Goal: Task Accomplishment & Management: Complete application form

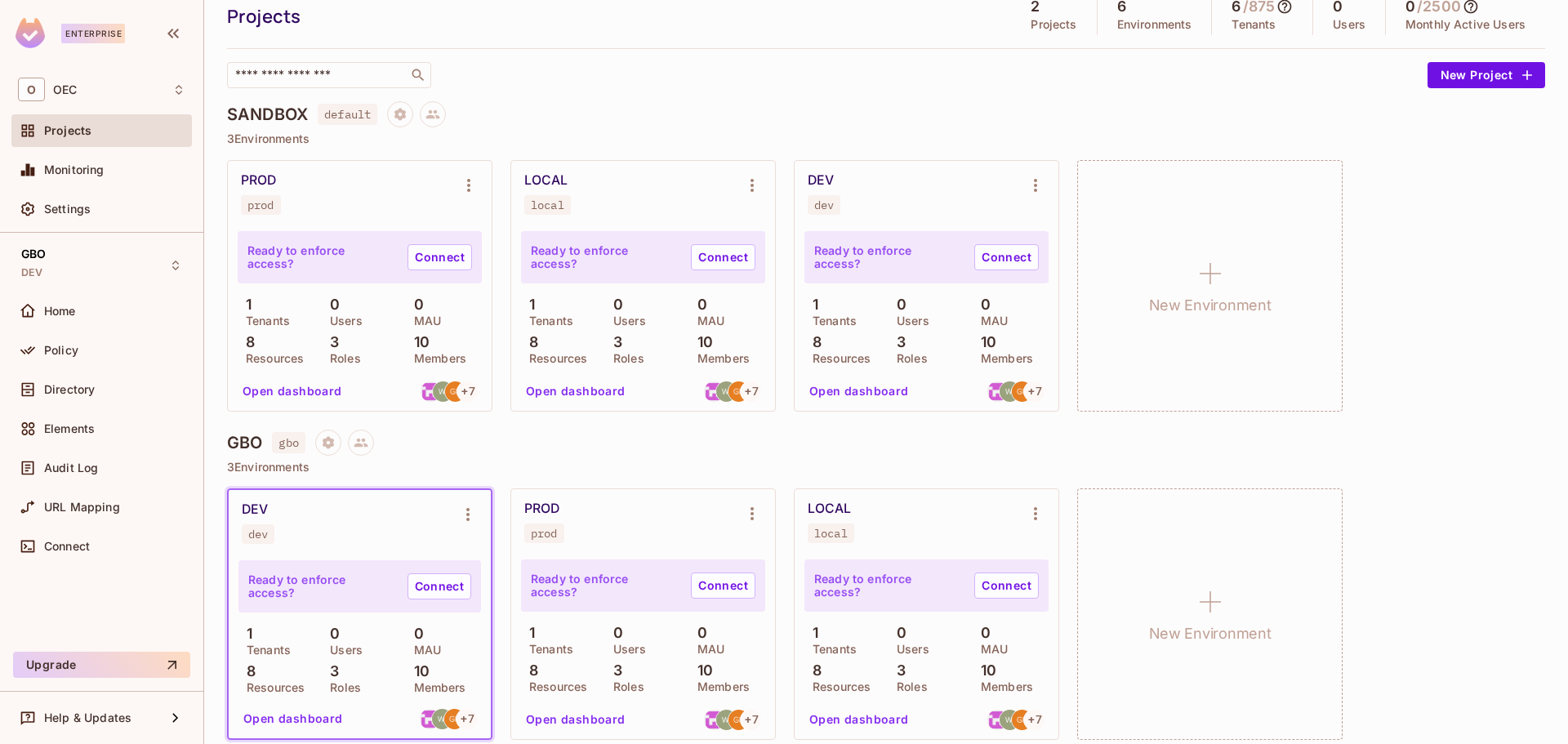
scroll to position [75, 0]
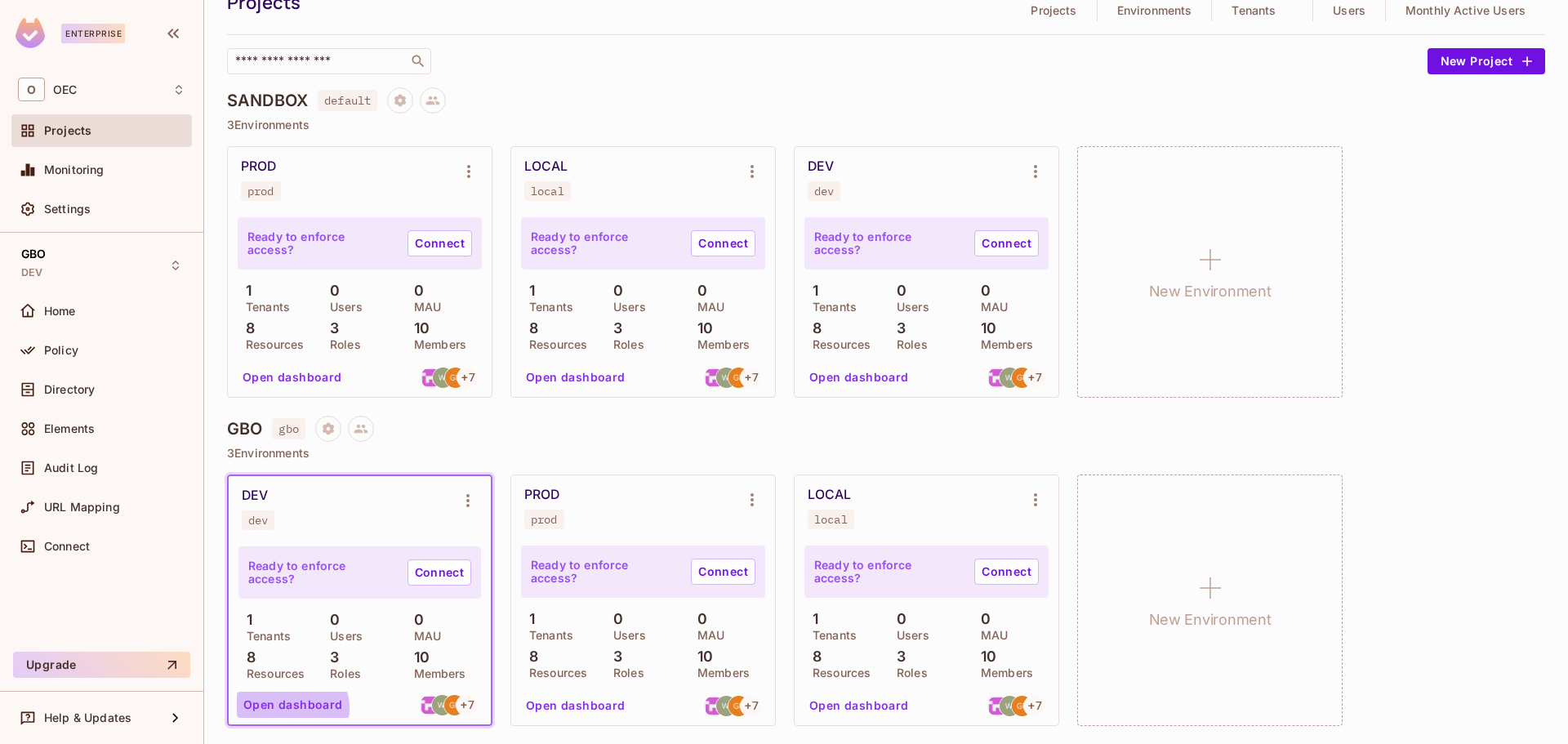
click at [284, 709] on button "Open dashboard" at bounding box center [293, 704] width 113 height 26
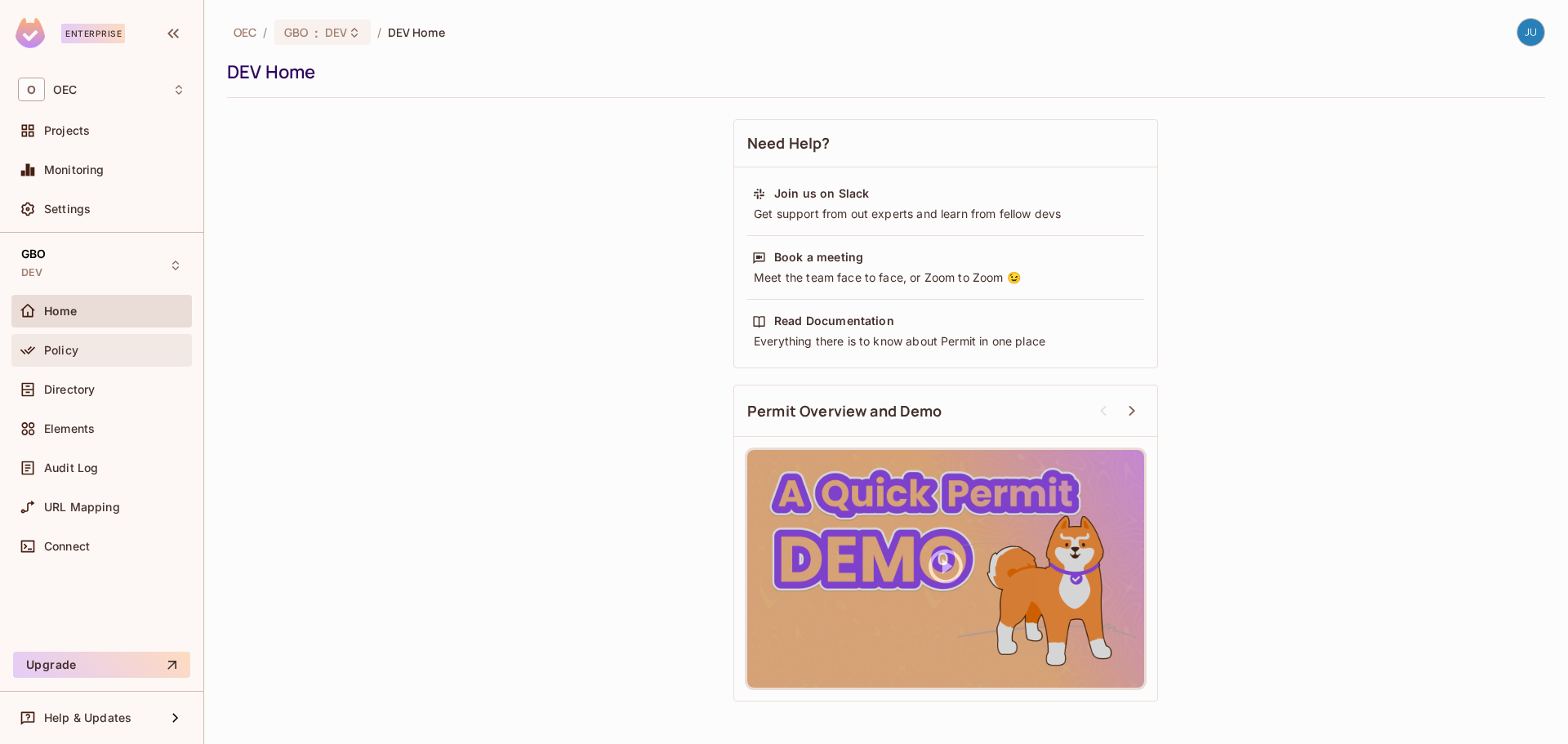
click at [116, 351] on div "Policy" at bounding box center [114, 350] width 141 height 13
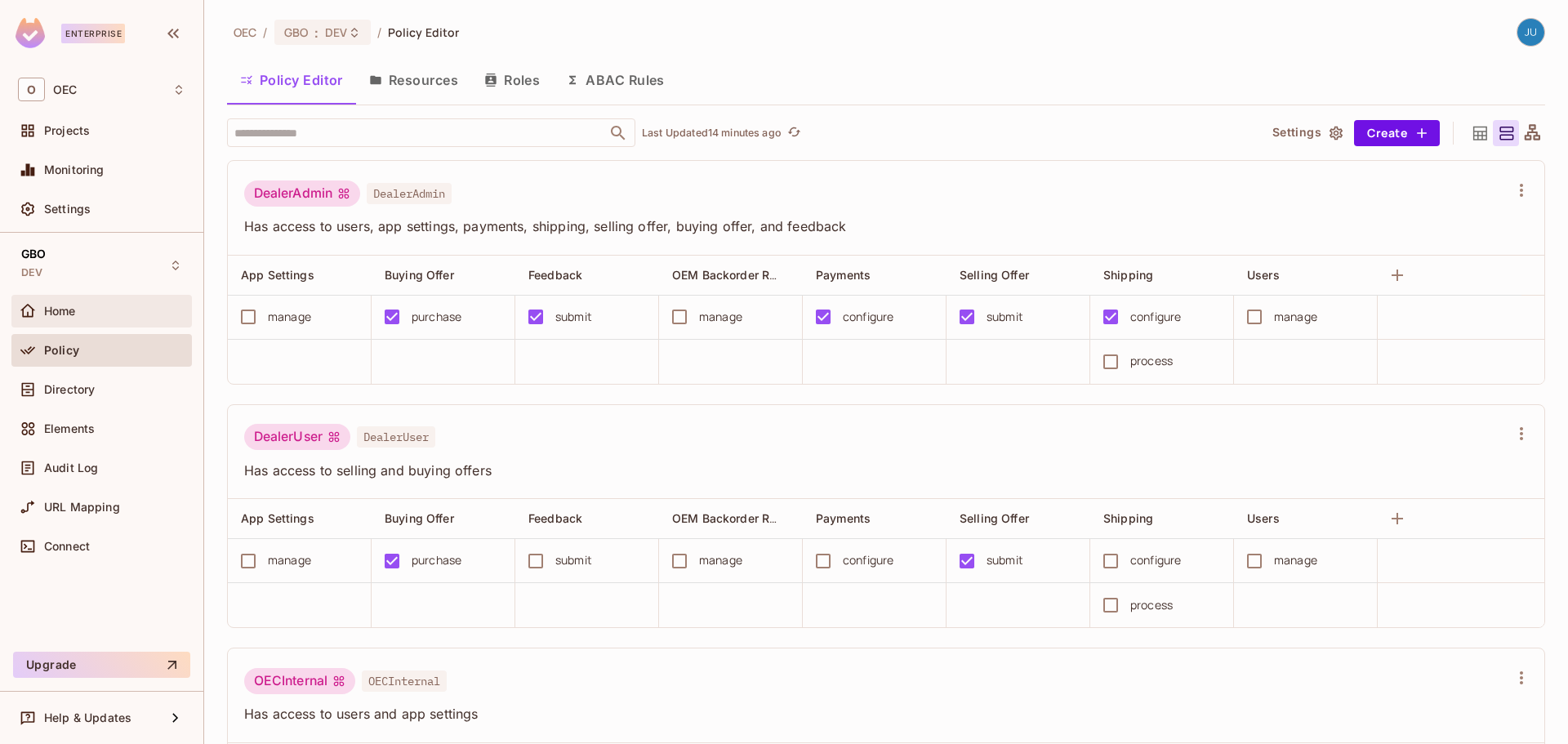
click at [70, 308] on span "Home" at bounding box center [60, 311] width 32 height 13
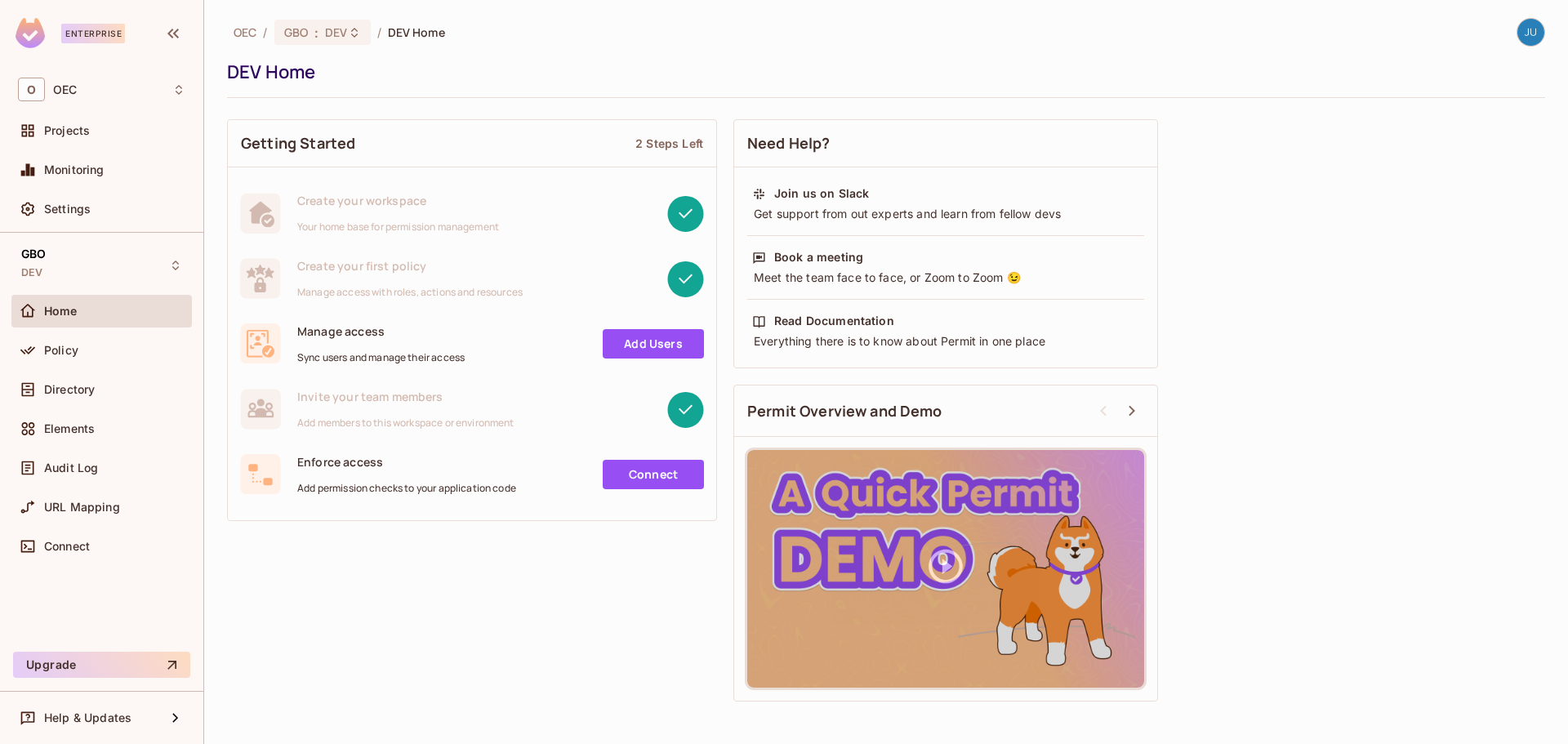
click at [71, 148] on div "Projects" at bounding box center [101, 134] width 181 height 40
click at [77, 140] on div "Projects" at bounding box center [101, 130] width 168 height 19
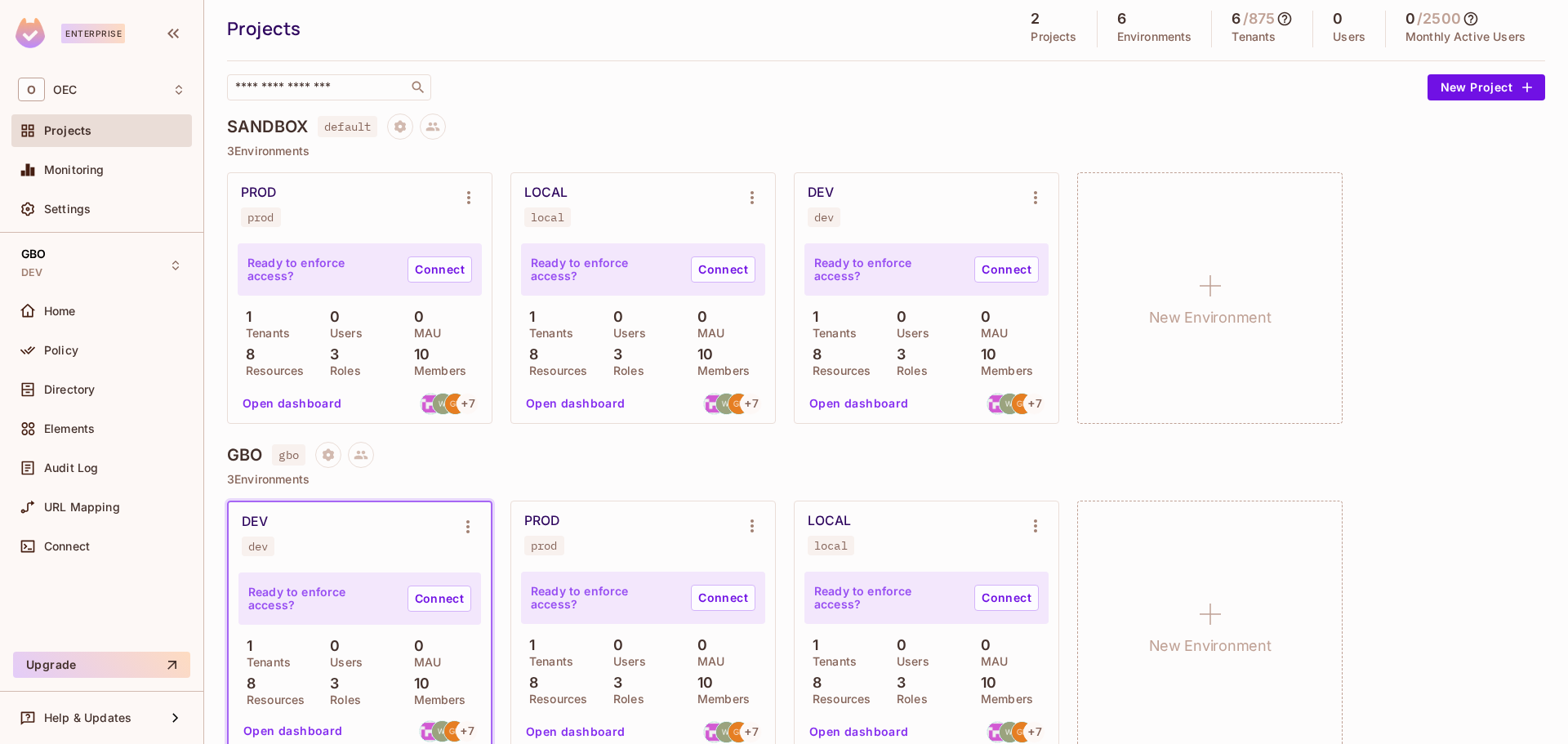
scroll to position [75, 0]
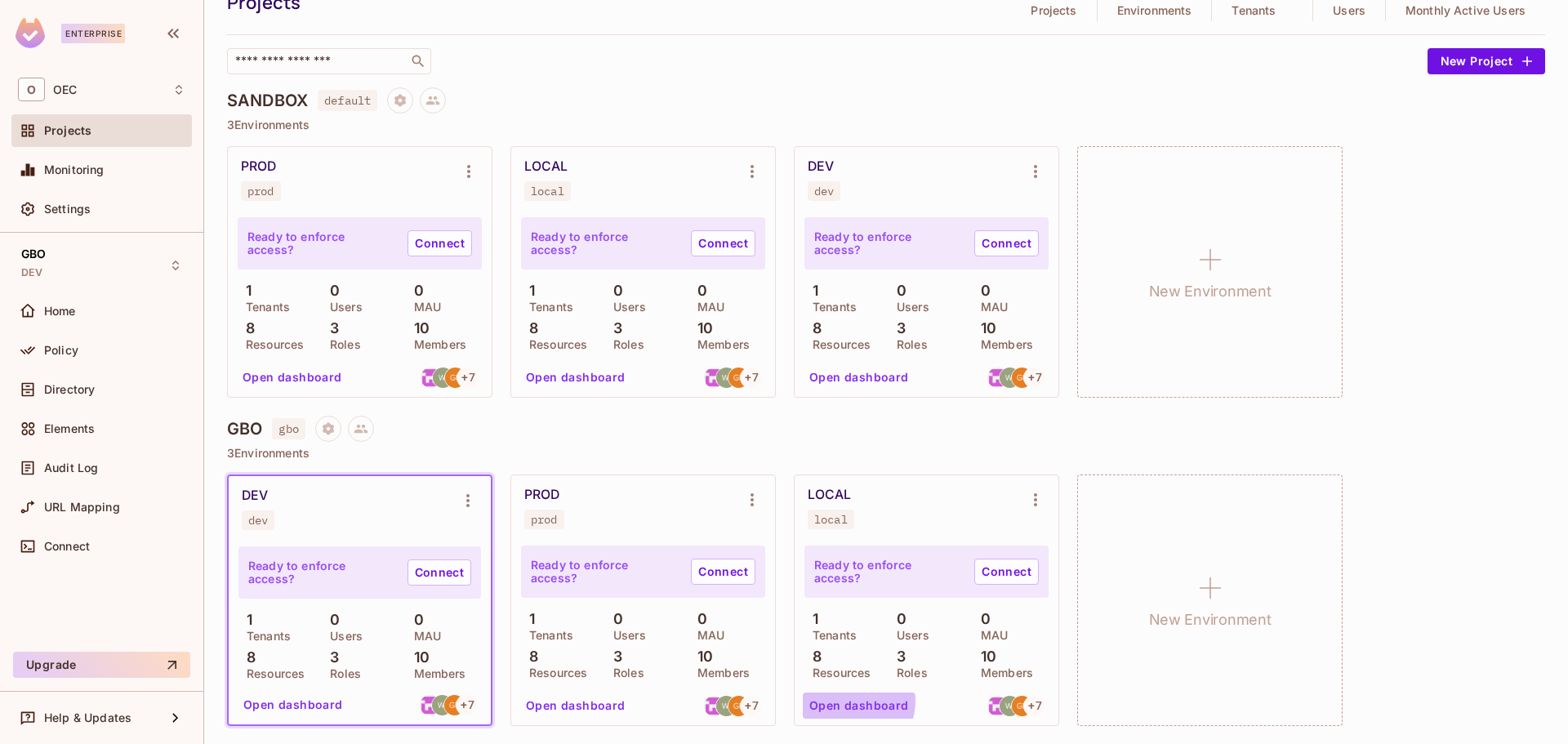
click at [847, 700] on button "Open dashboard" at bounding box center [860, 705] width 113 height 26
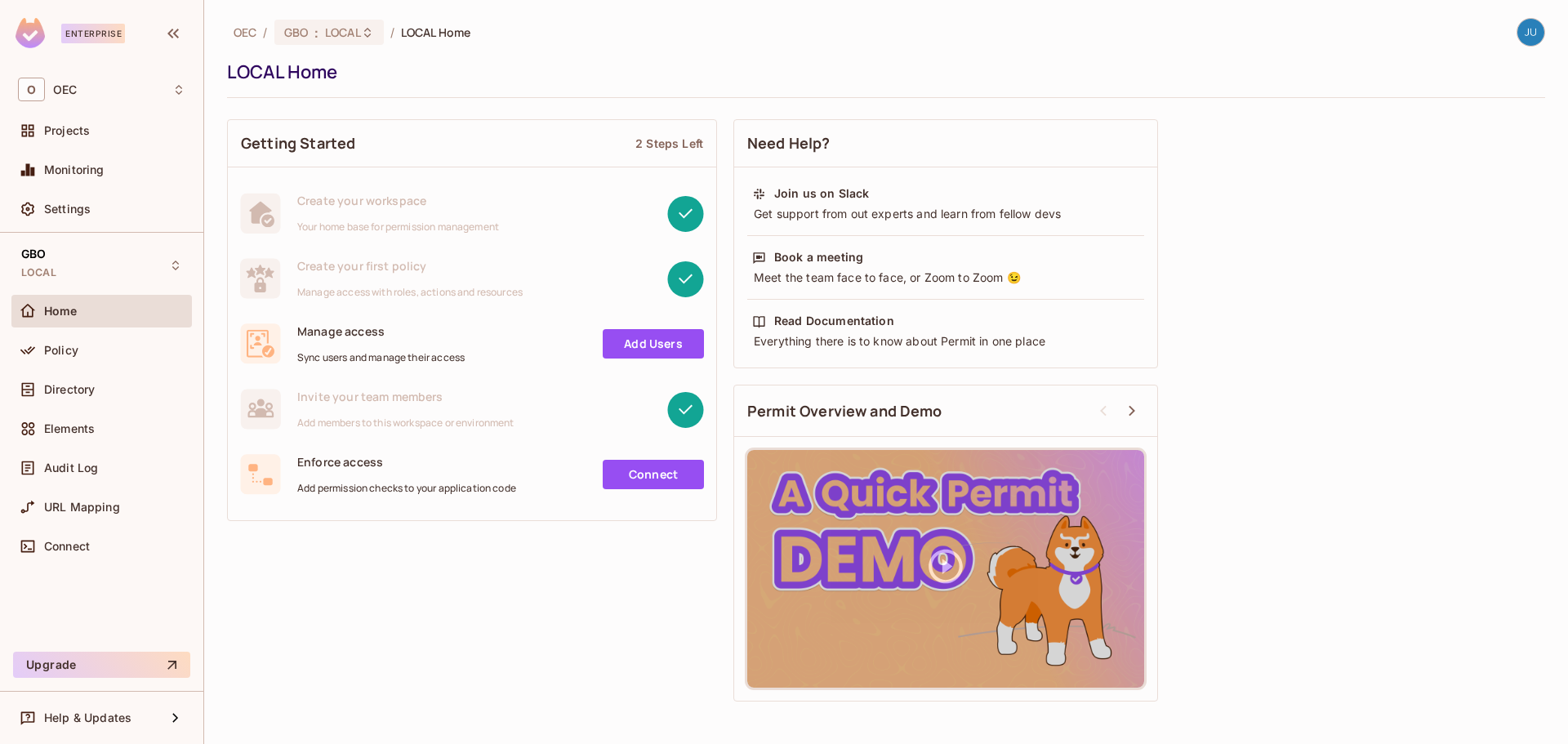
click at [657, 337] on link "Add Users" at bounding box center [654, 344] width 101 height 30
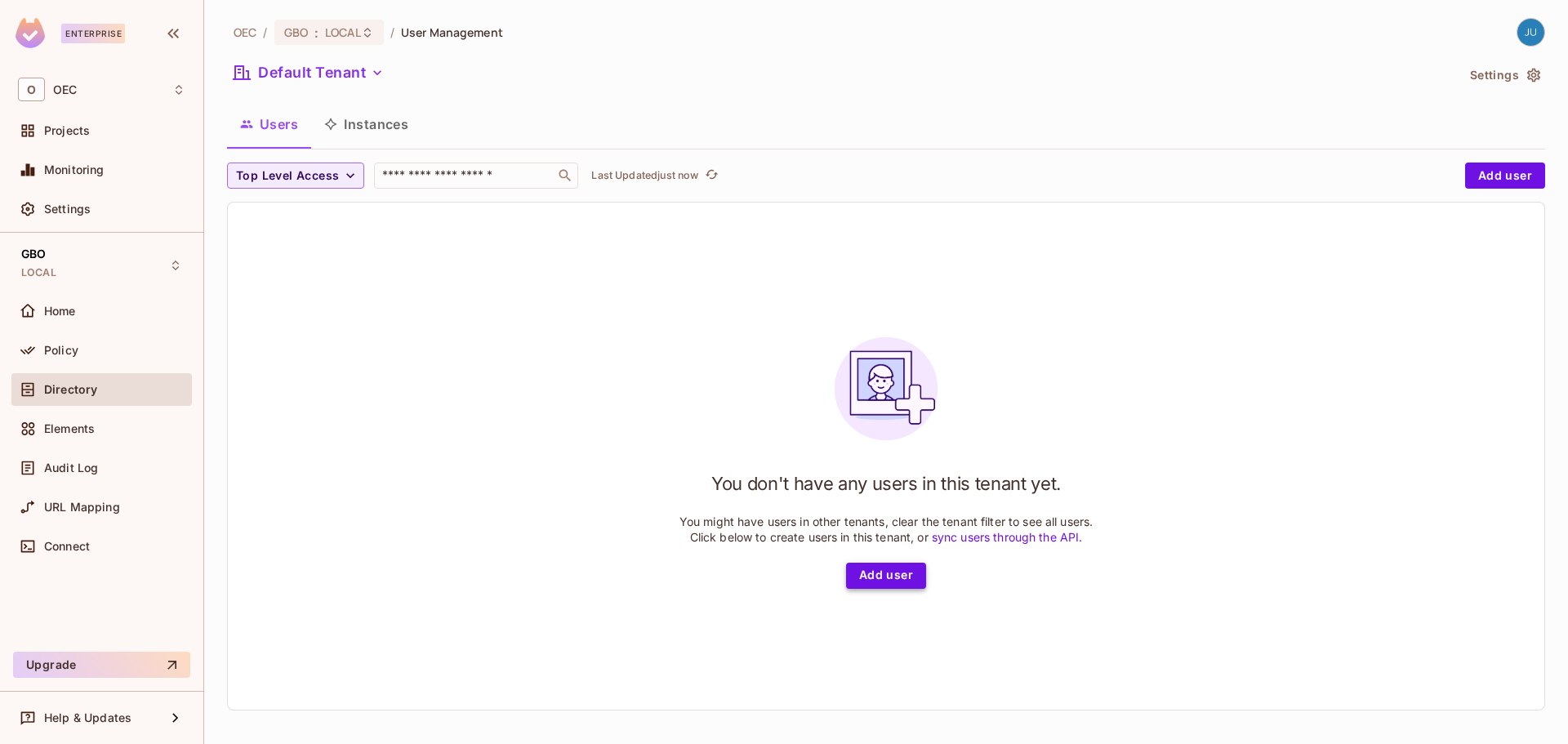
click at [869, 575] on button "Add user" at bounding box center [885, 575] width 80 height 26
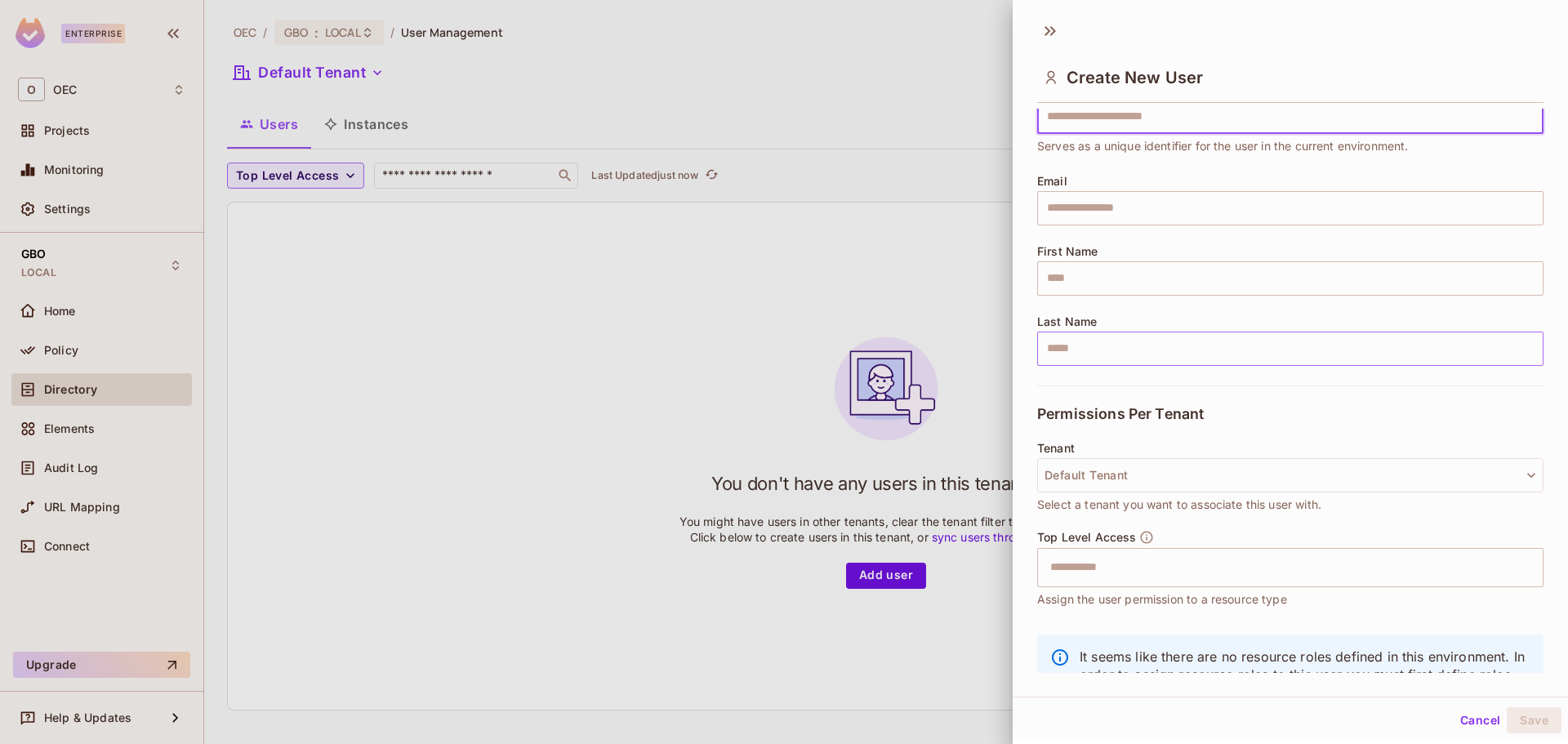
scroll to position [139, 0]
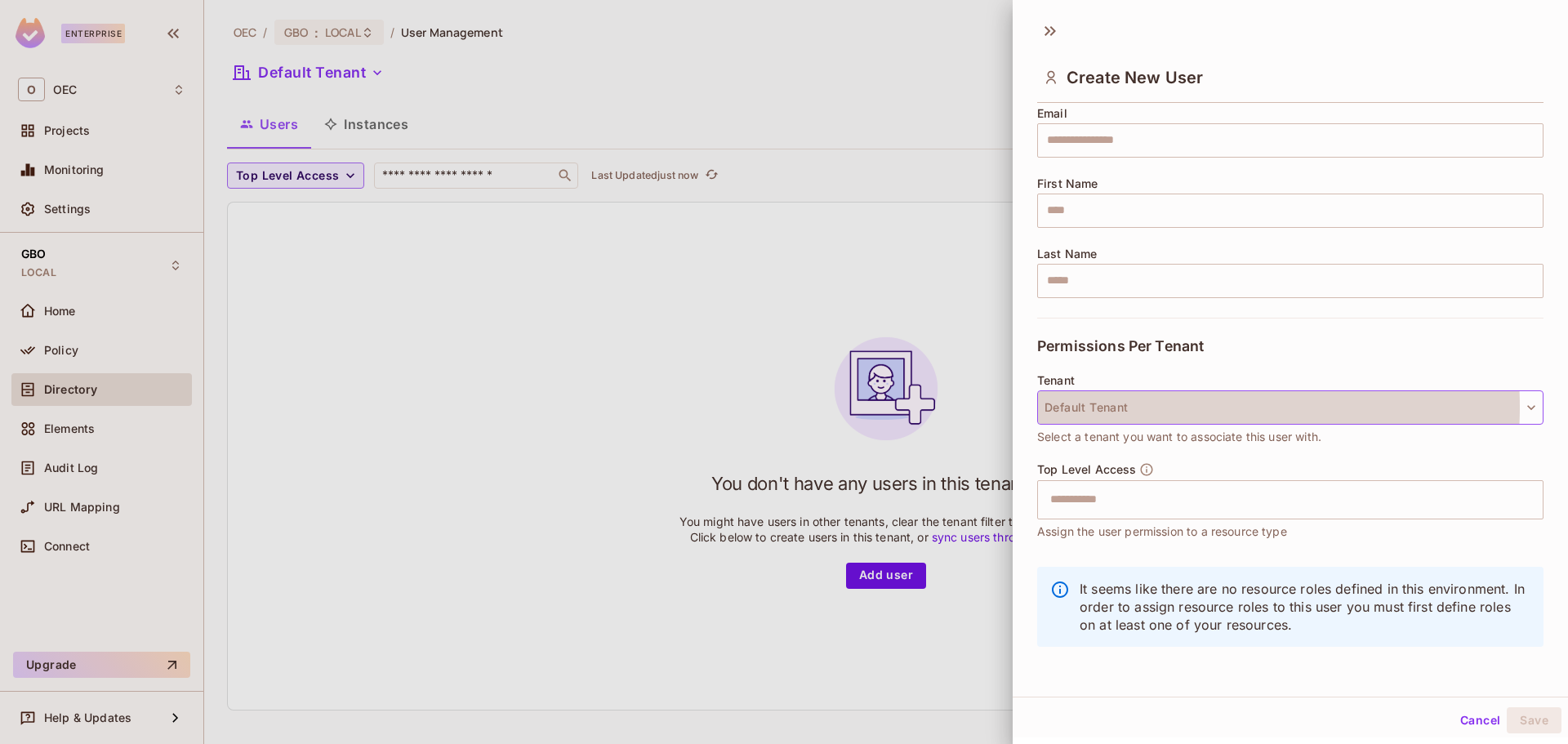
click at [1184, 407] on button "Default Tenant" at bounding box center [1290, 407] width 506 height 34
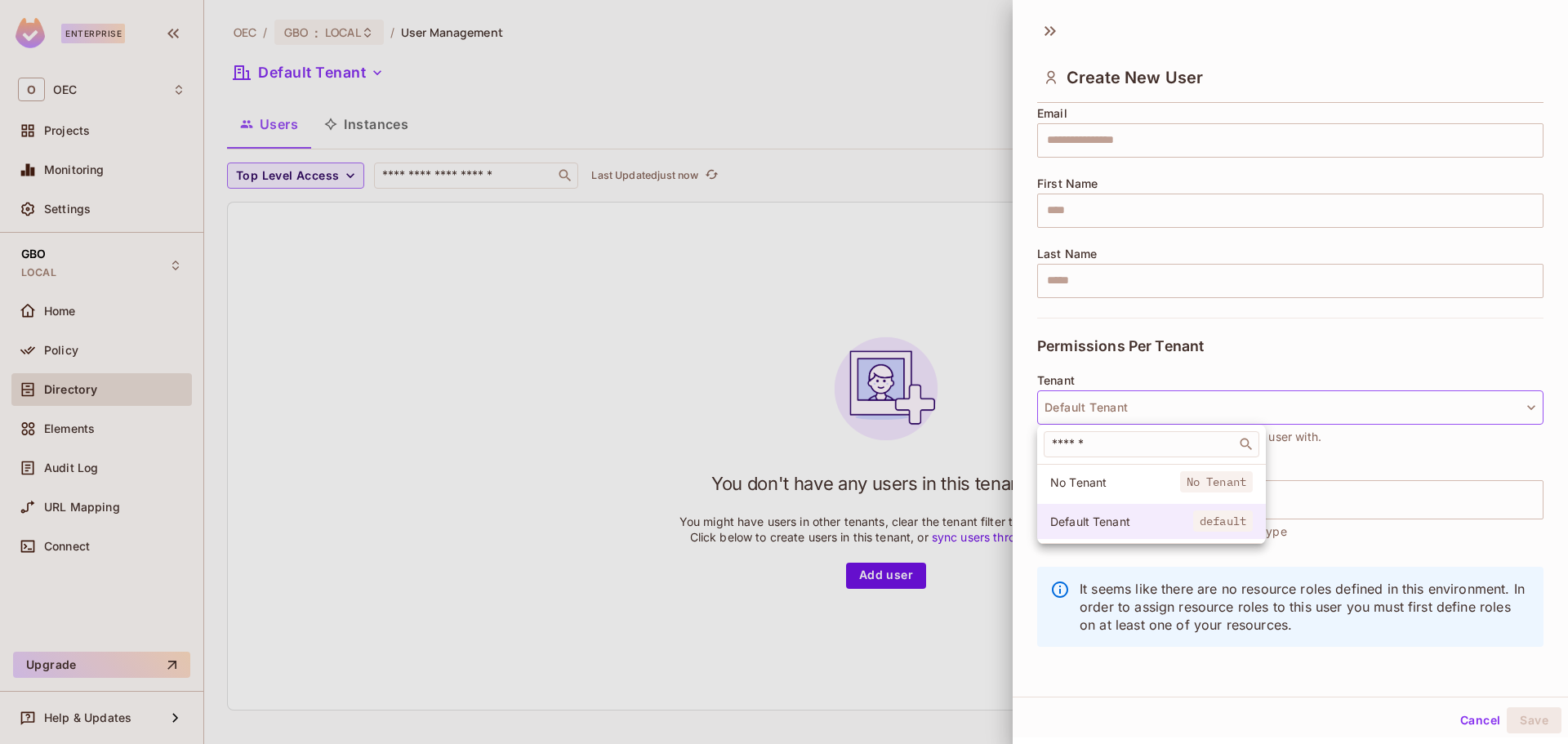
click at [1194, 525] on span "default" at bounding box center [1223, 520] width 60 height 21
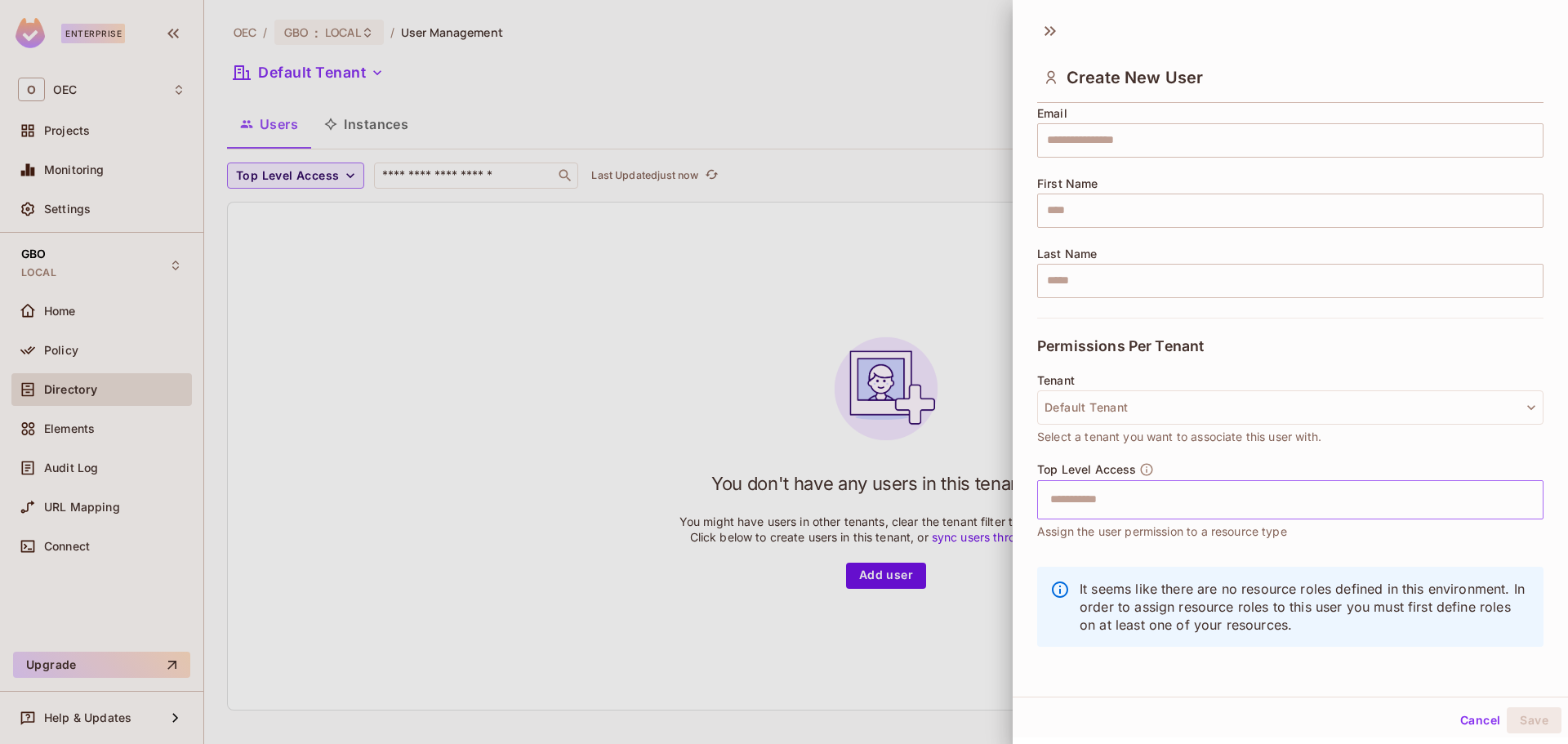
click at [1159, 490] on input "text" at bounding box center [1276, 499] width 471 height 32
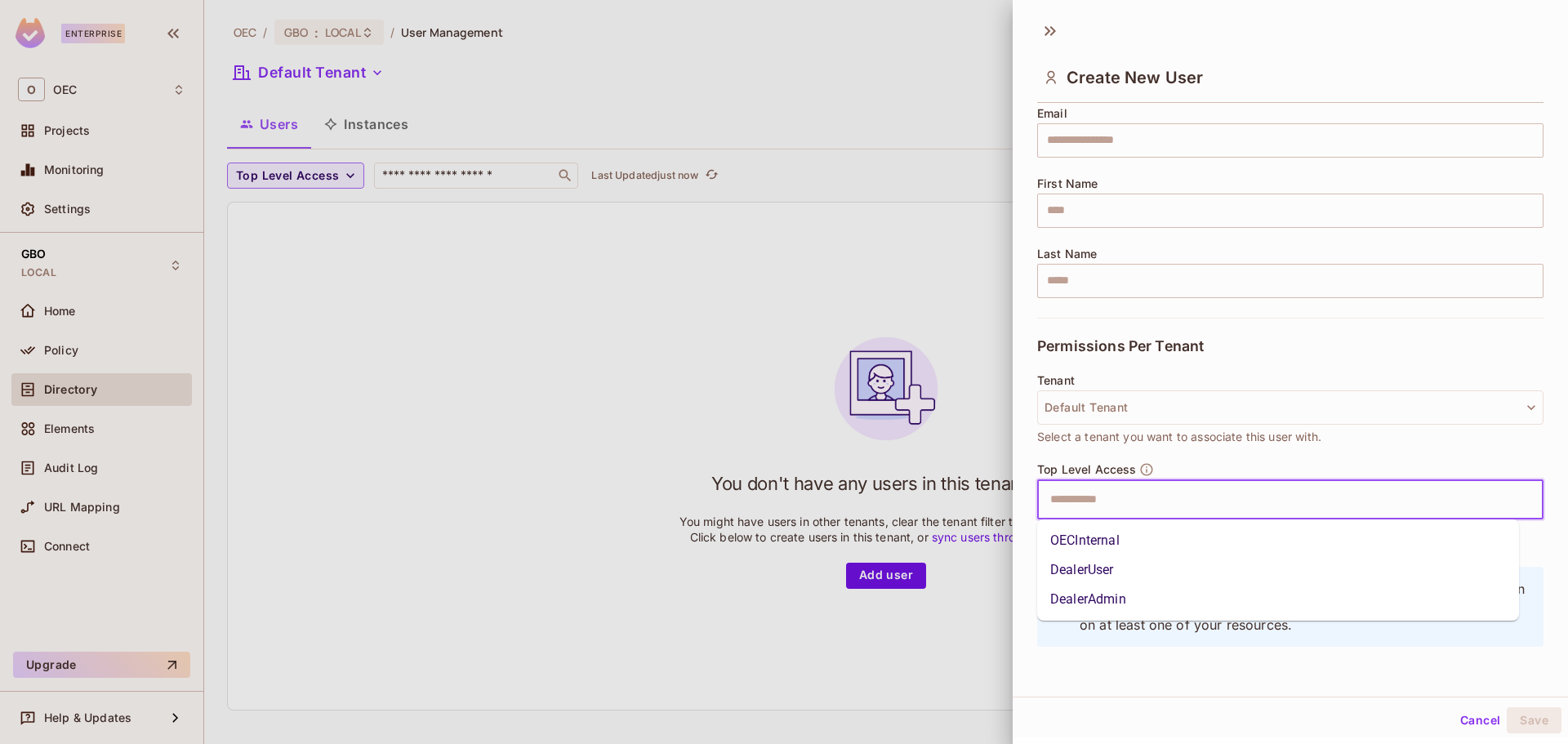
click at [1110, 573] on li "DealerUser" at bounding box center [1278, 570] width 482 height 30
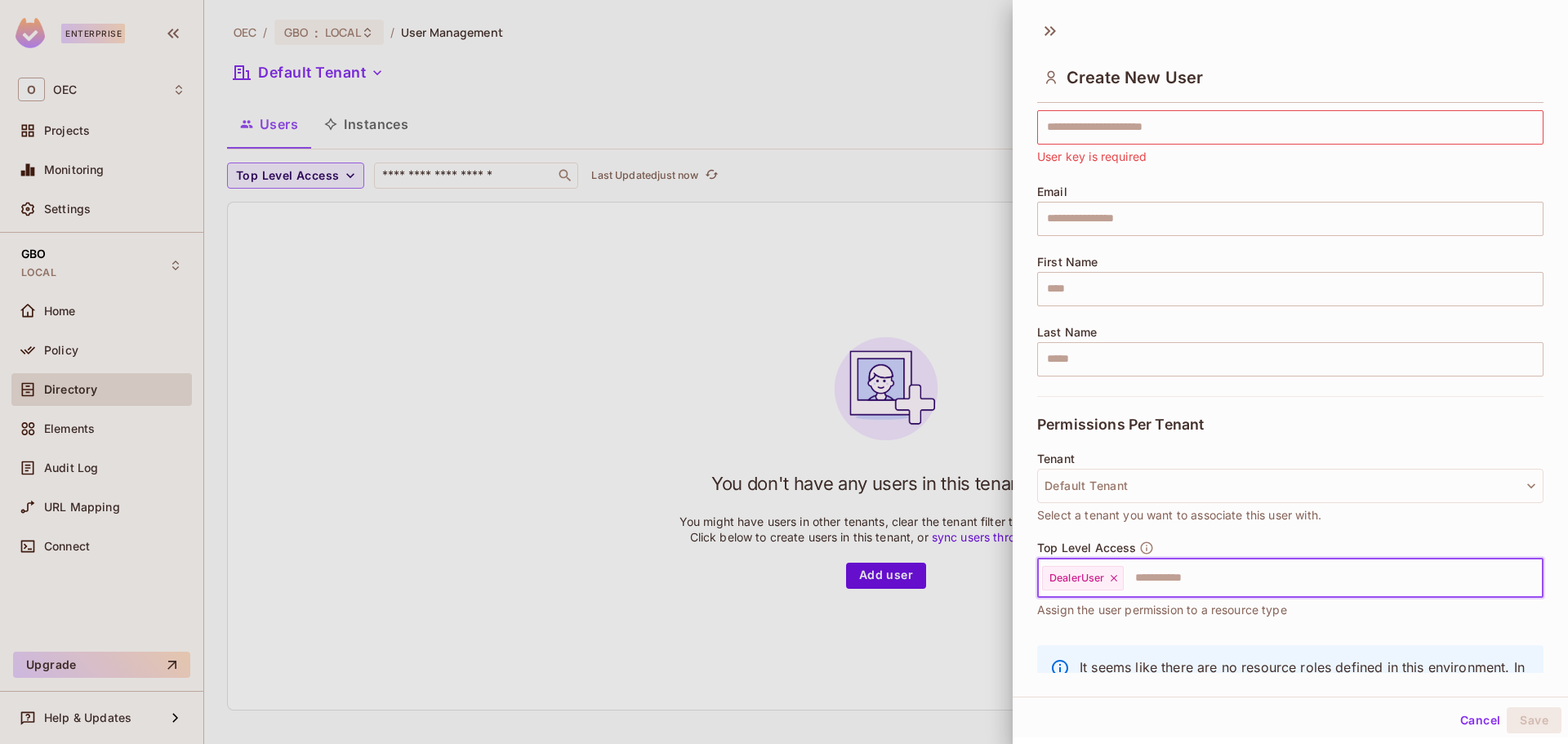
scroll to position [0, 0]
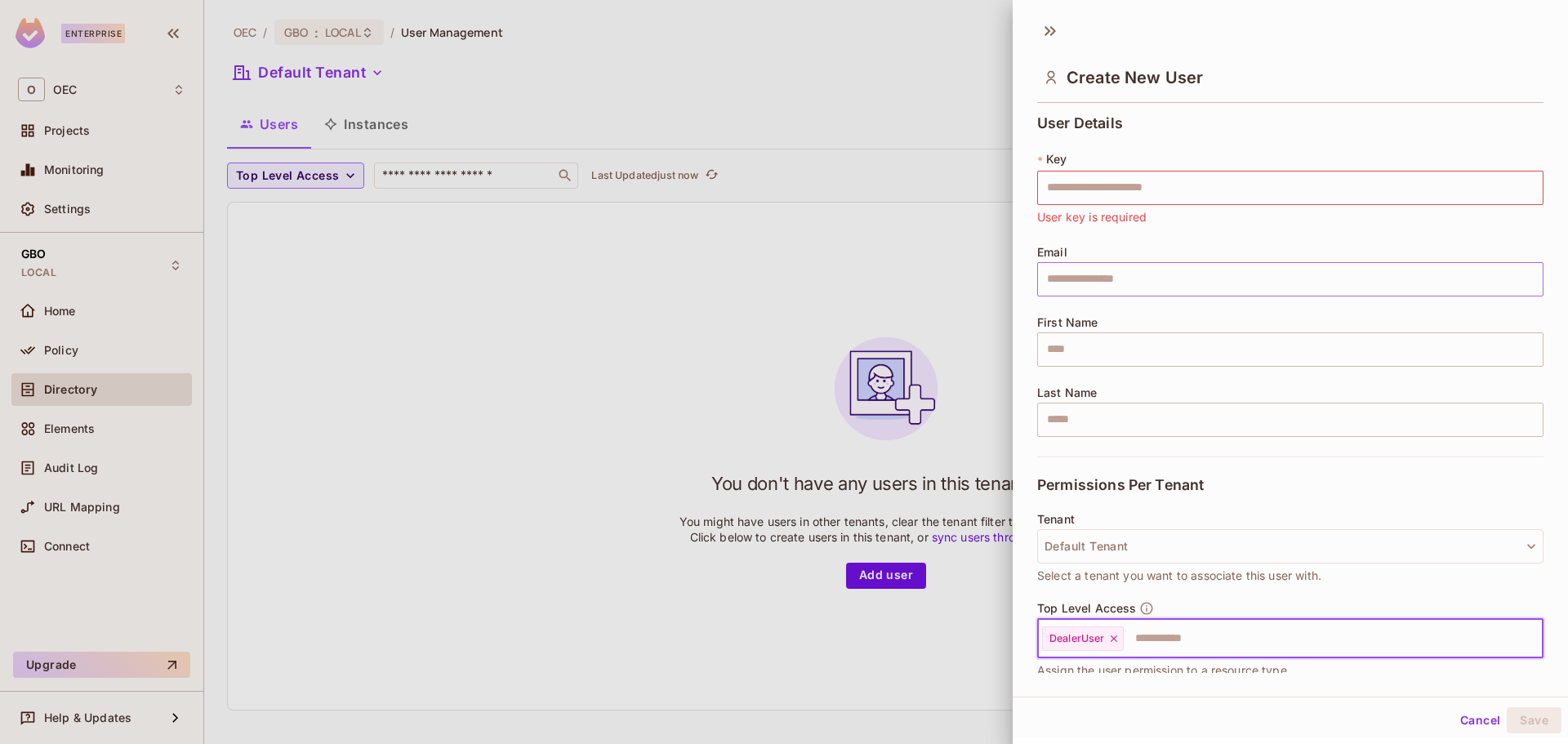
click at [1157, 278] on input "text" at bounding box center [1290, 278] width 506 height 34
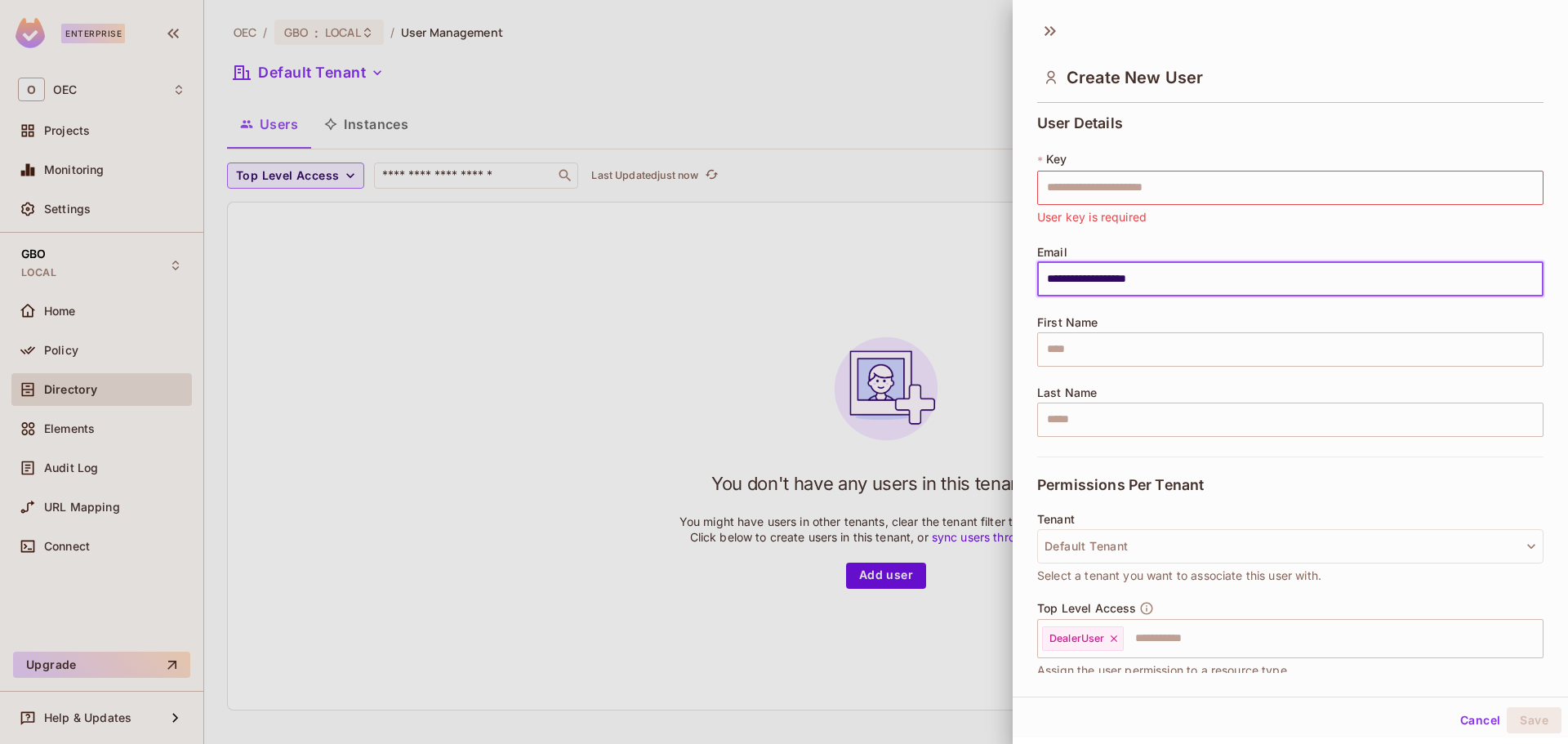
type input "**********"
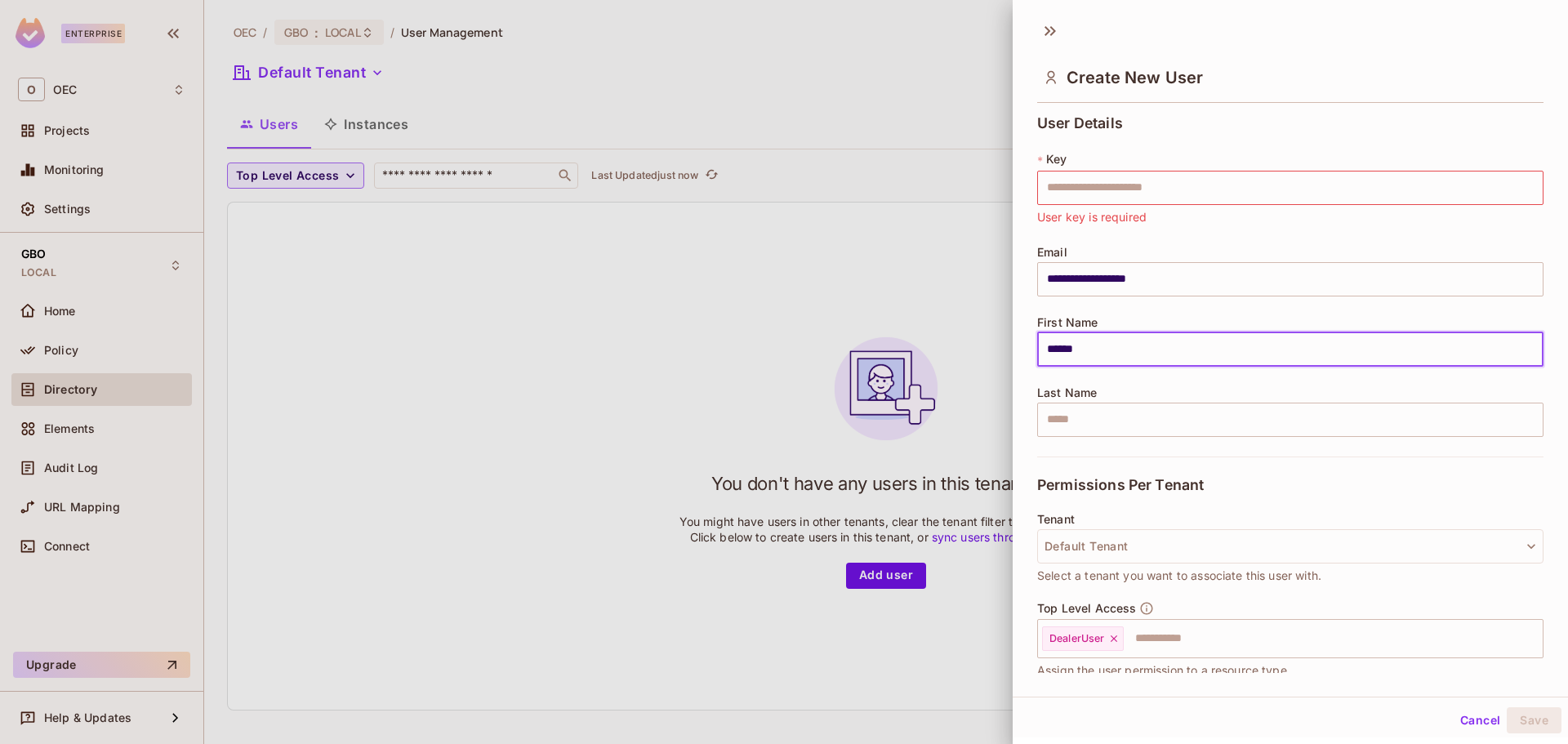
type input "******"
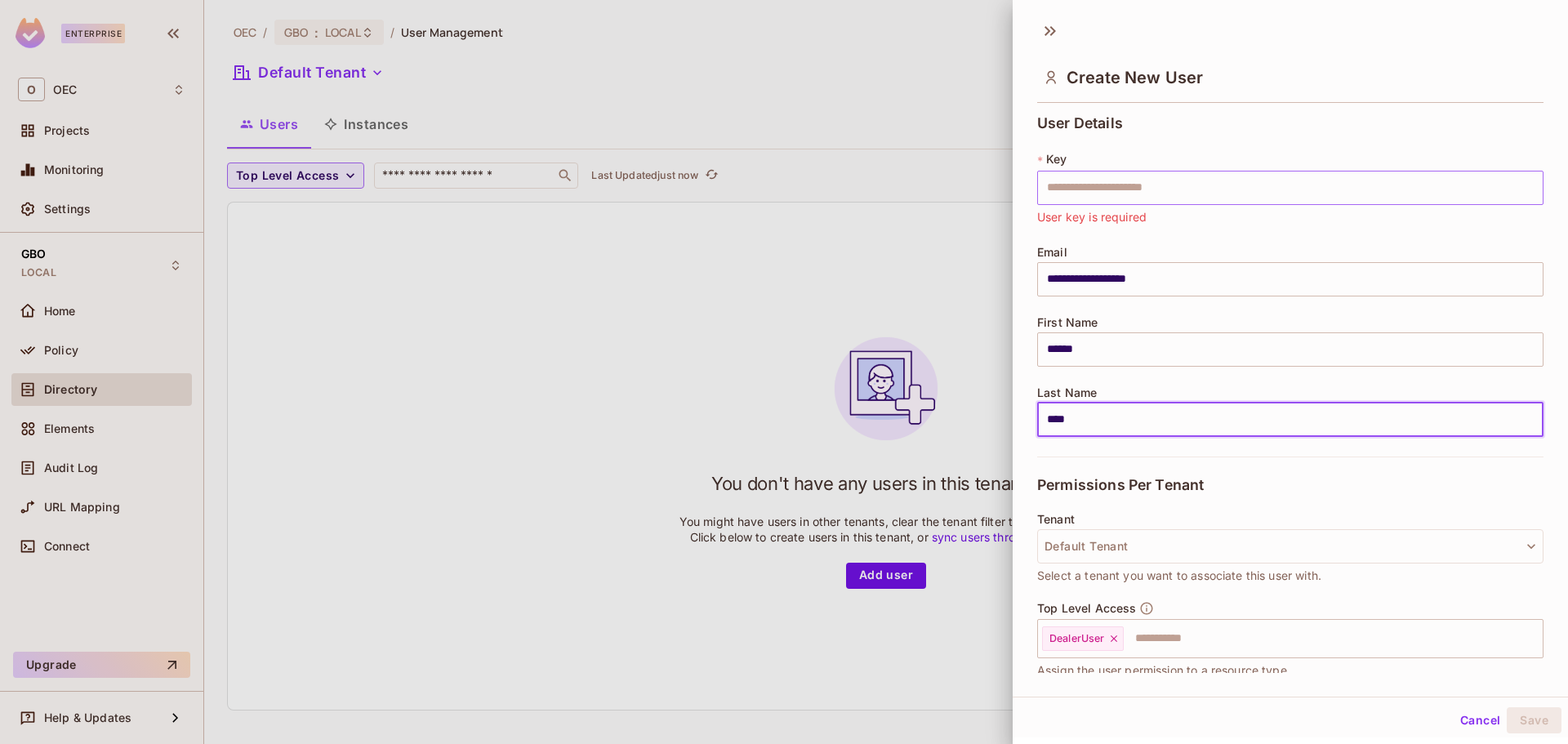
type input "****"
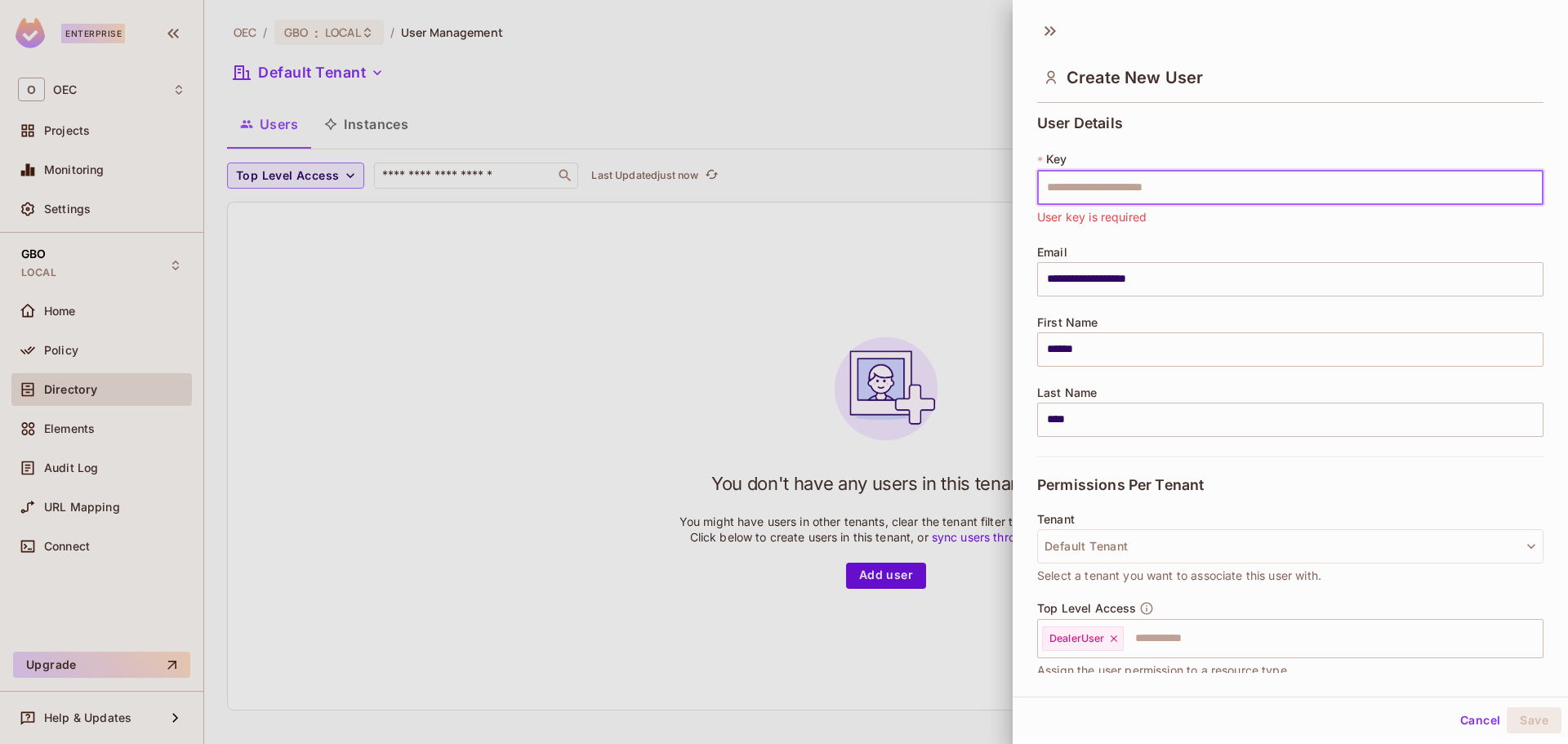
click at [1186, 190] on input "text" at bounding box center [1290, 187] width 506 height 34
click at [1261, 154] on div "* Key ​ User key is required" at bounding box center [1290, 188] width 506 height 75
click at [1173, 191] on input "text" at bounding box center [1290, 187] width 506 height 34
click at [1215, 144] on div "**********" at bounding box center [1290, 286] width 506 height 341
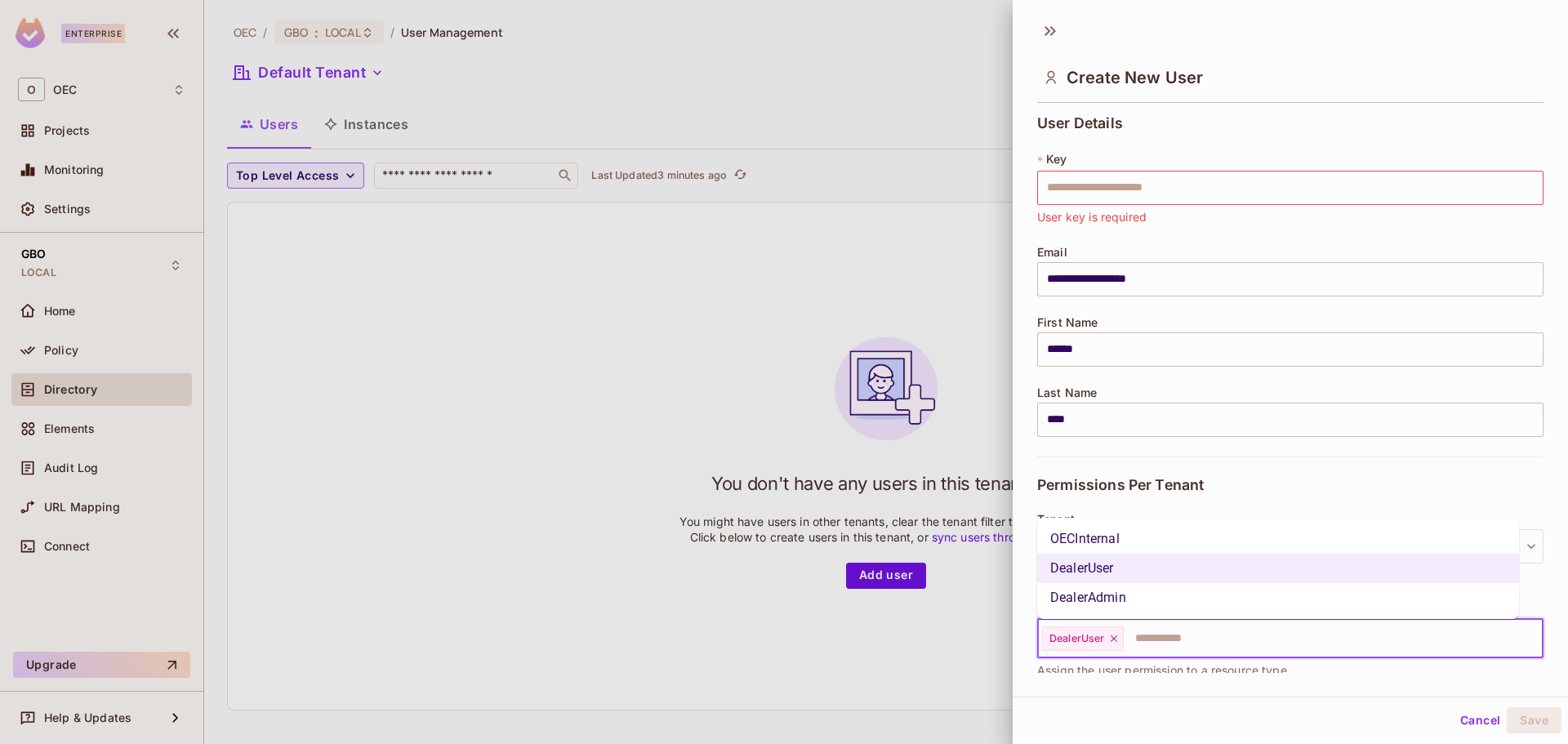
click at [1218, 634] on input "text" at bounding box center [1318, 638] width 386 height 32
click at [432, 394] on div at bounding box center [784, 372] width 1568 height 744
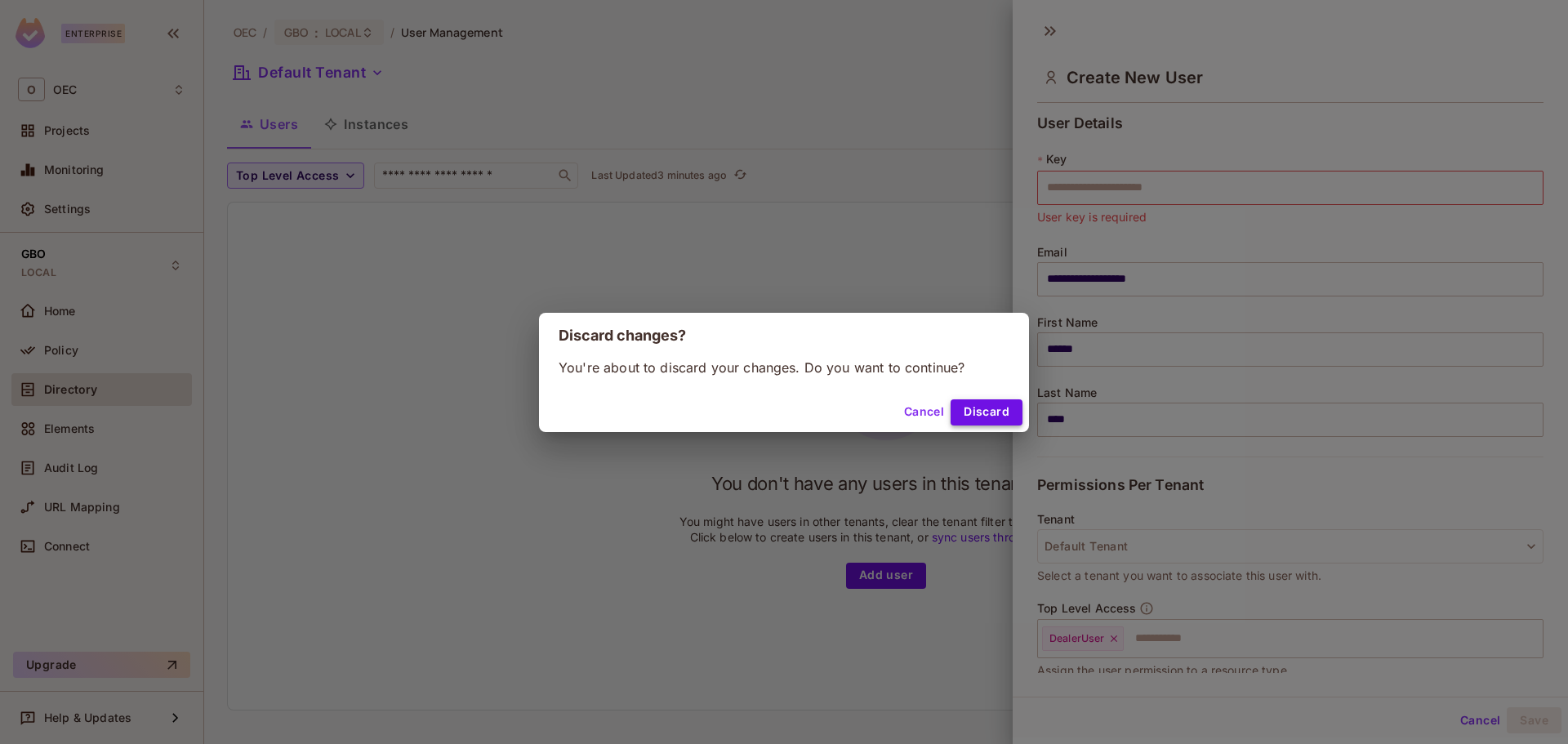
click at [968, 410] on button "Discard" at bounding box center [987, 412] width 72 height 26
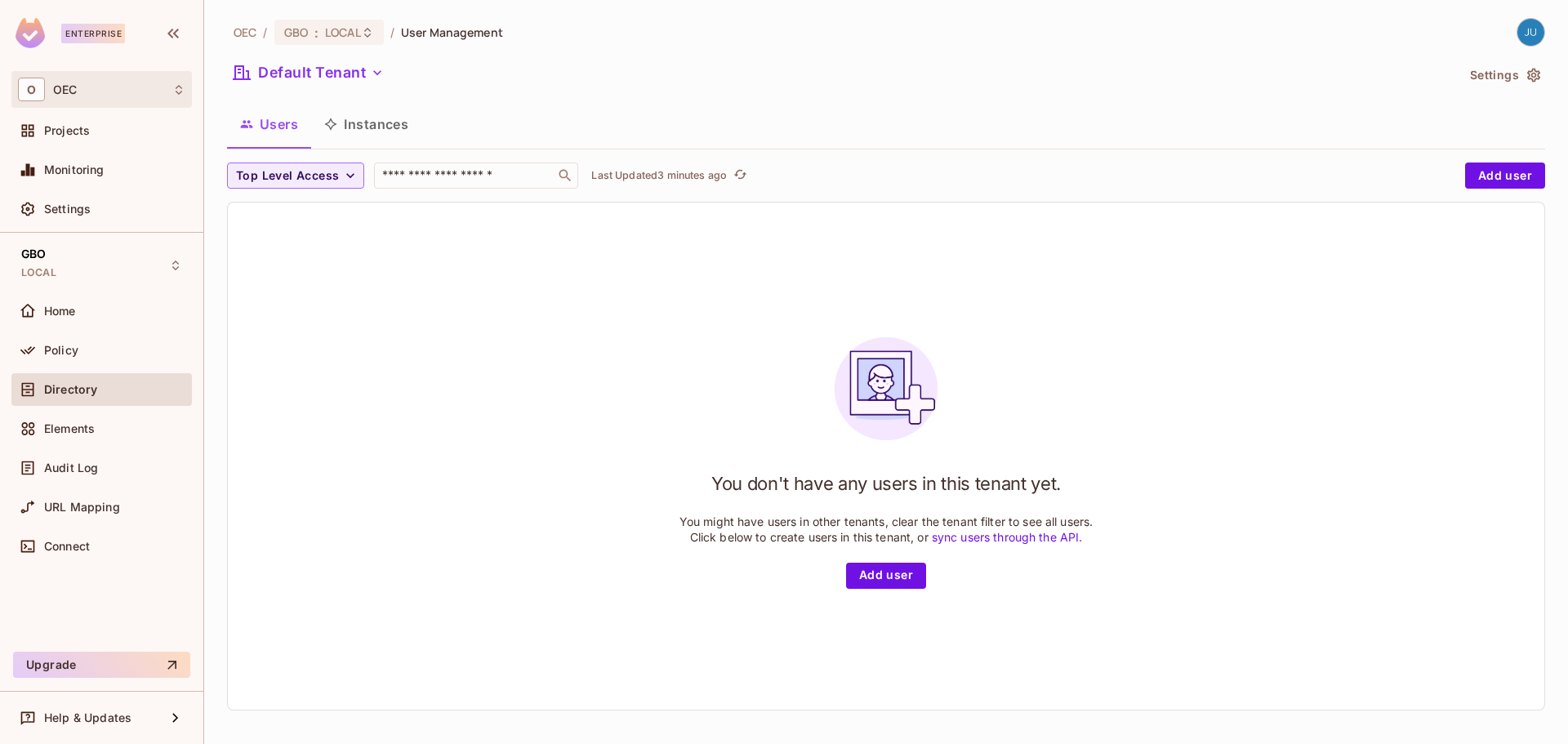
click at [91, 107] on div "O OEC" at bounding box center [101, 89] width 181 height 37
click at [88, 104] on div at bounding box center [784, 372] width 1568 height 744
click at [85, 128] on span "Projects" at bounding box center [67, 131] width 46 height 13
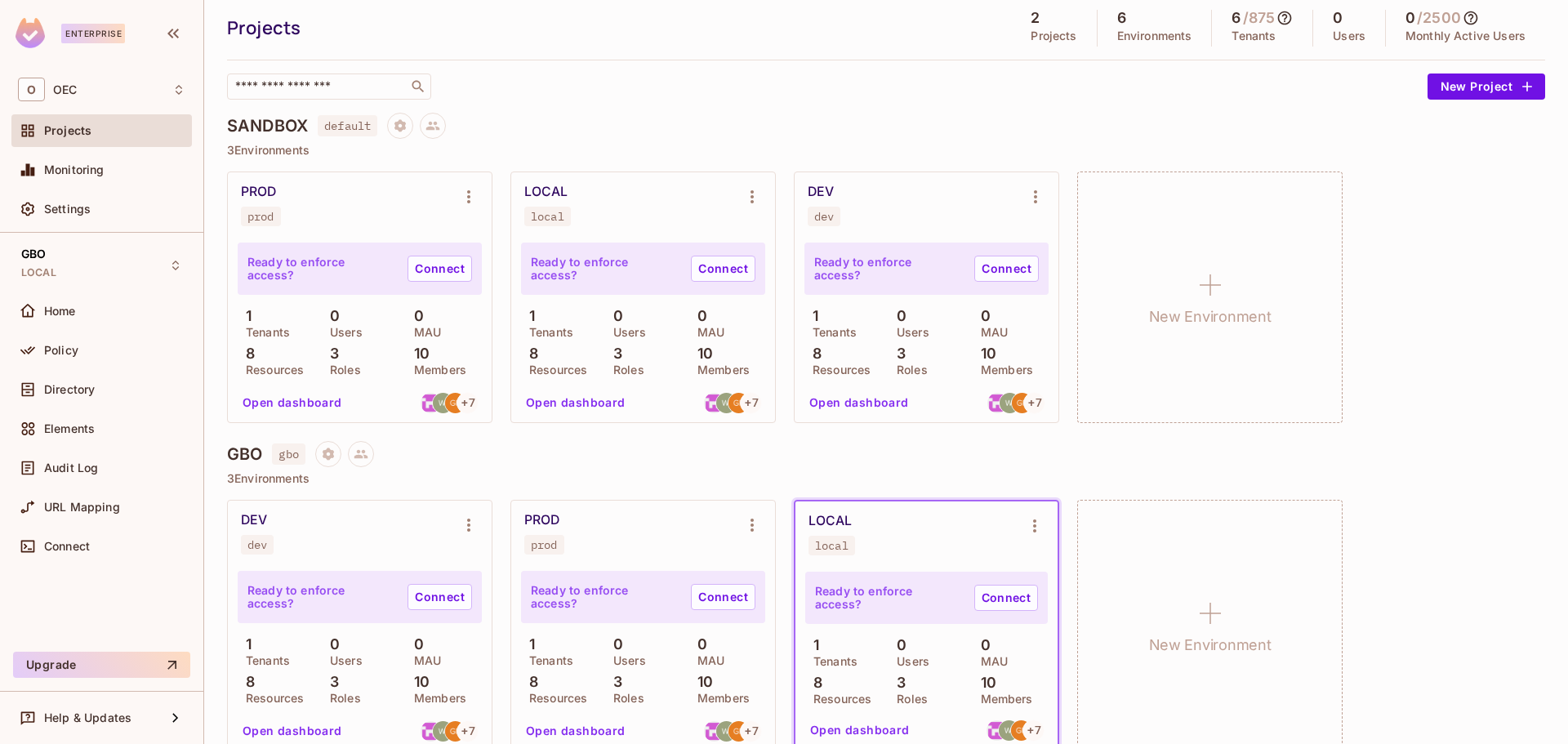
scroll to position [75, 0]
